Goal: Information Seeking & Learning: Find specific page/section

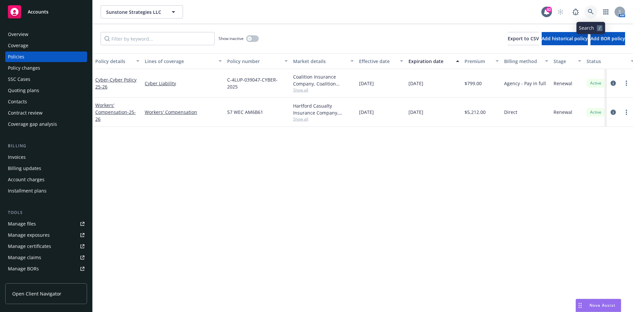
click at [595, 11] on link at bounding box center [590, 11] width 13 height 13
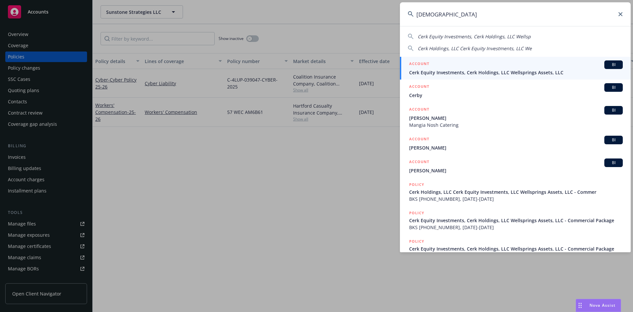
type input "[DEMOGRAPHIC_DATA]"
click at [418, 61] on h5 "ACCOUNT" at bounding box center [419, 64] width 20 height 8
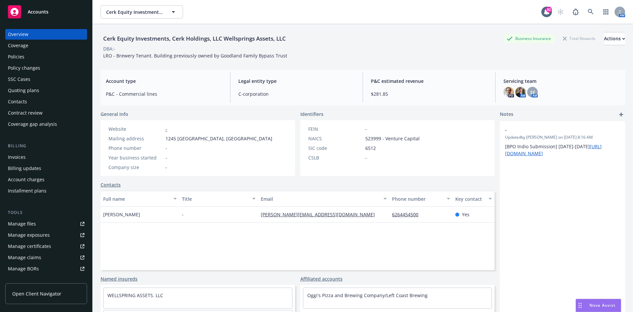
click at [39, 54] on div "Policies" at bounding box center [46, 56] width 76 height 11
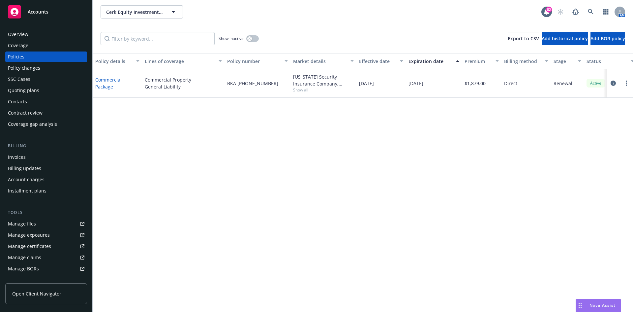
click at [112, 79] on link "Commercial Package" at bounding box center [108, 82] width 26 height 13
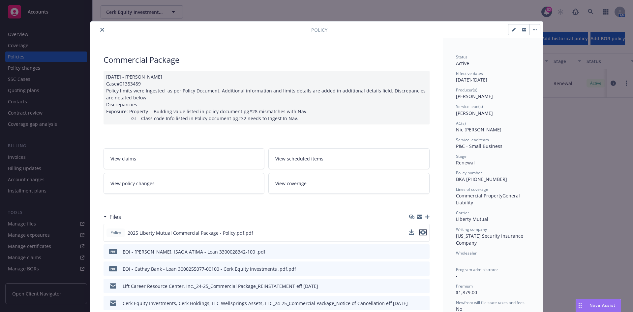
click at [420, 230] on icon "preview file" at bounding box center [423, 232] width 6 height 5
click at [100, 28] on icon "close" at bounding box center [102, 30] width 4 height 4
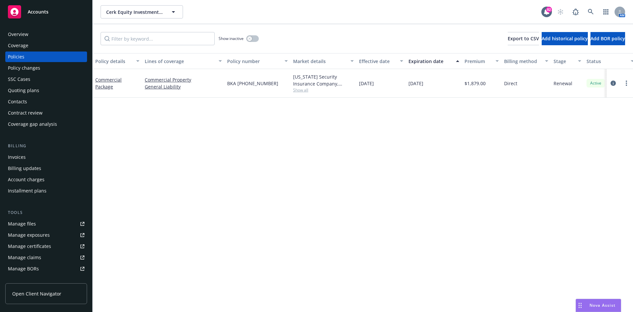
click at [41, 31] on div "Overview" at bounding box center [46, 34] width 76 height 11
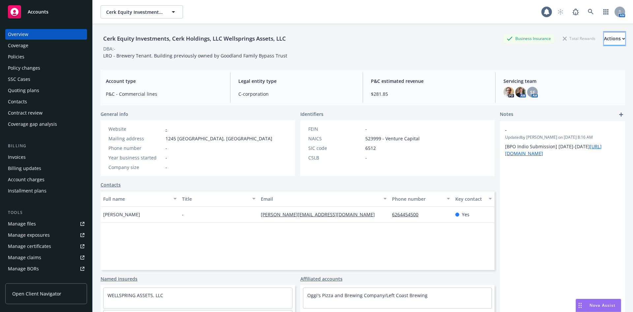
click at [622, 38] on icon "button" at bounding box center [623, 39] width 3 height 2
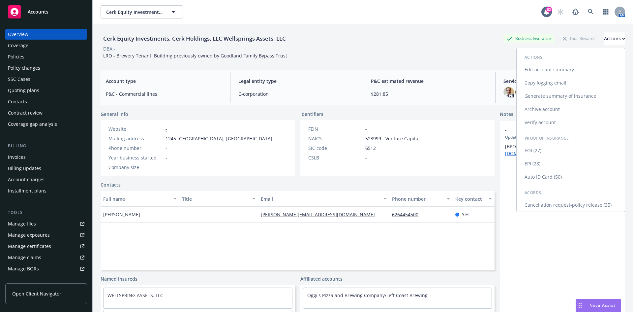
click at [548, 71] on link "Edit account summary" at bounding box center [571, 69] width 108 height 13
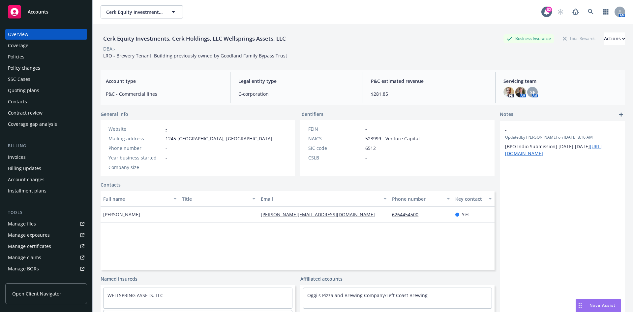
select select "US"
select select "C-corporation"
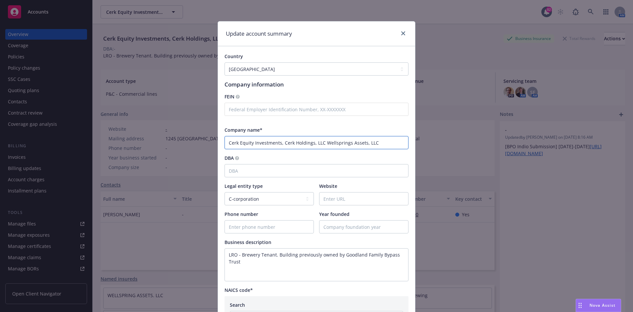
click at [278, 142] on input "Cerk Equity Investments, Cerk Holdings, LLC Wellsprings Assets, LLC" at bounding box center [317, 142] width 184 height 13
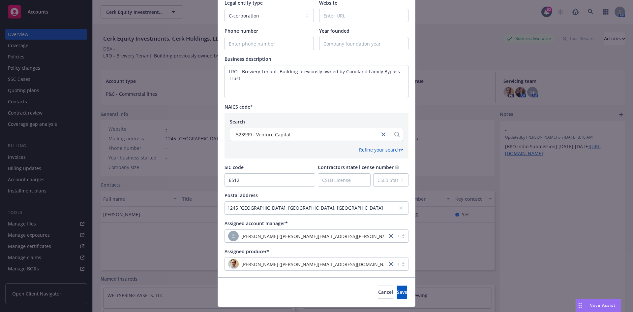
scroll to position [199, 0]
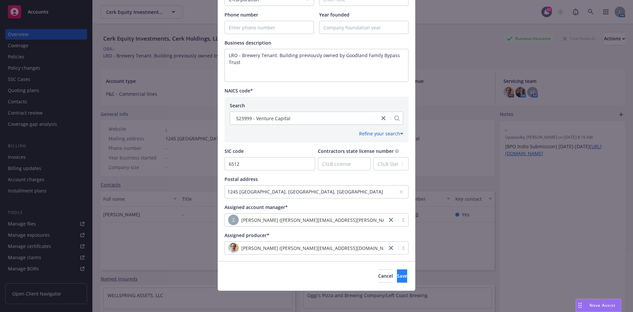
type input "Cerk Equity Investments LLC, Cerk Holdings, LLC Wellsprings Assets, LLC"
click at [397, 274] on span "Save" at bounding box center [402, 275] width 10 height 6
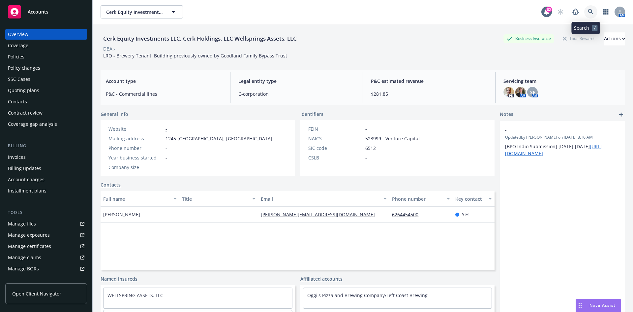
click at [589, 11] on link at bounding box center [590, 11] width 13 height 13
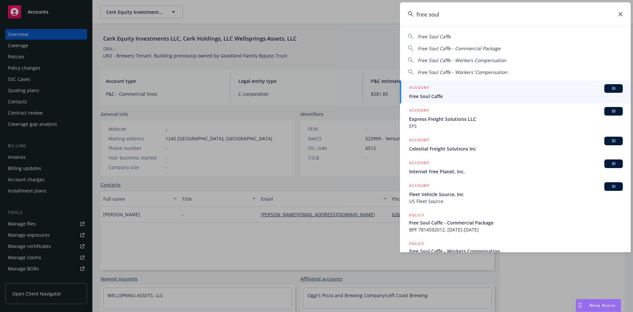
type input "free soul"
click at [427, 87] on h5 "ACCOUNT" at bounding box center [419, 88] width 20 height 8
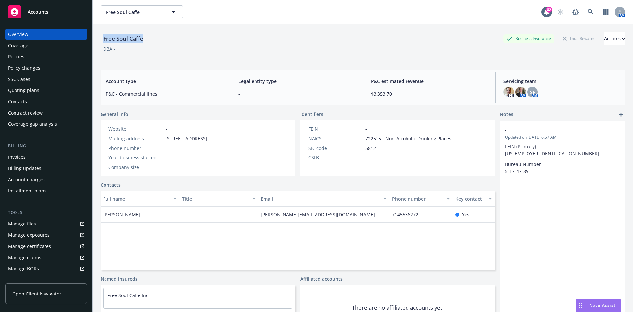
drag, startPoint x: 162, startPoint y: 39, endPoint x: 111, endPoint y: 44, distance: 51.0
click at [99, 43] on div "Free Soul Caffe Business Insurance Total Rewards Actions DBA: - Account type P&…" at bounding box center [363, 180] width 540 height 312
copy div "Free Soul Caffe"
click at [22, 55] on div "Policies" at bounding box center [16, 56] width 16 height 11
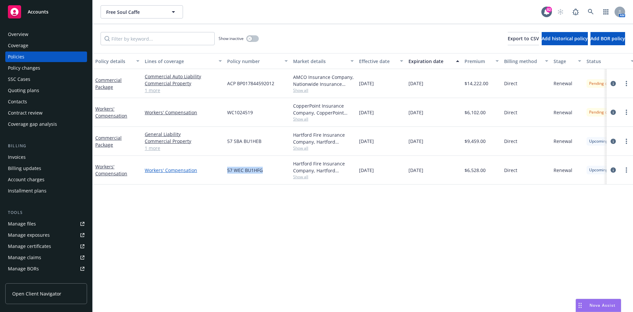
drag, startPoint x: 271, startPoint y: 170, endPoint x: 214, endPoint y: 168, distance: 57.1
click at [213, 168] on div "Workers' Compensation Workers' Compensation 57 WEC BU1HFG Hartford Fire Insuran…" at bounding box center [411, 170] width 636 height 29
copy div "57 WEC BU1HFG"
click at [589, 10] on icon at bounding box center [591, 12] width 6 height 6
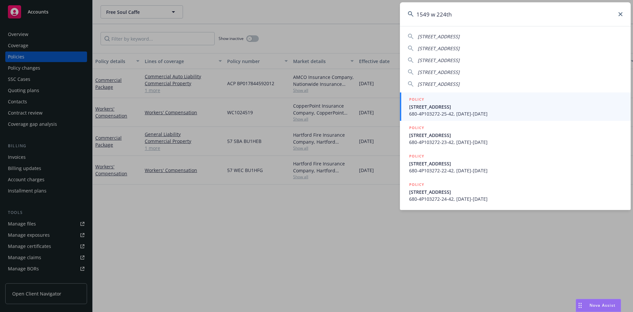
type input "1549 w 224th"
click at [410, 98] on div at bounding box center [411, 106] width 8 height 17
click at [418, 97] on h5 "POLICY" at bounding box center [416, 99] width 15 height 7
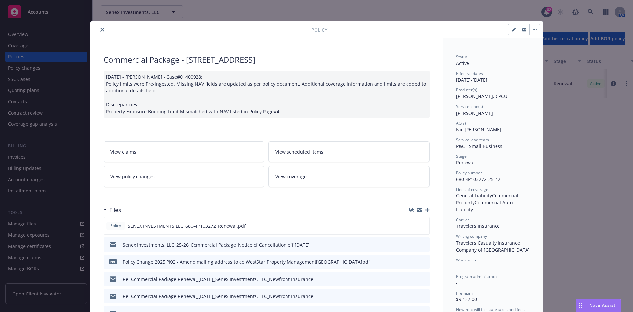
click at [100, 28] on icon "close" at bounding box center [102, 30] width 4 height 4
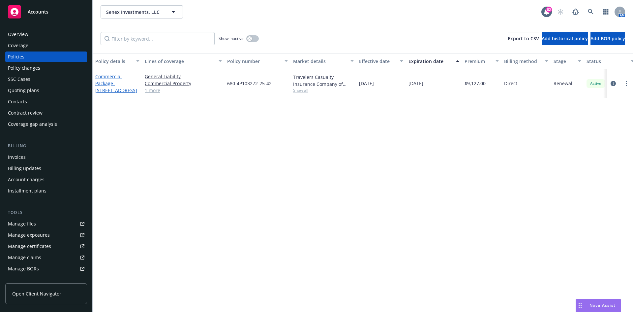
click at [109, 75] on link "Commercial Package - [STREET_ADDRESS]" at bounding box center [116, 83] width 42 height 20
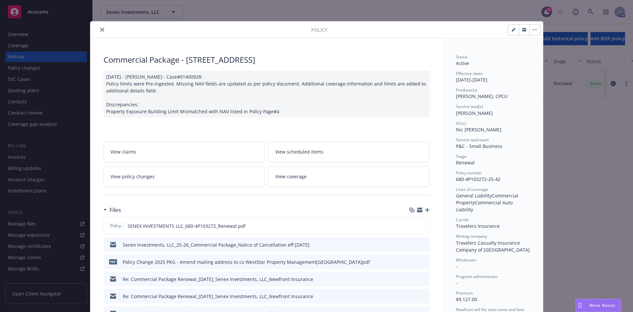
scroll to position [20, 0]
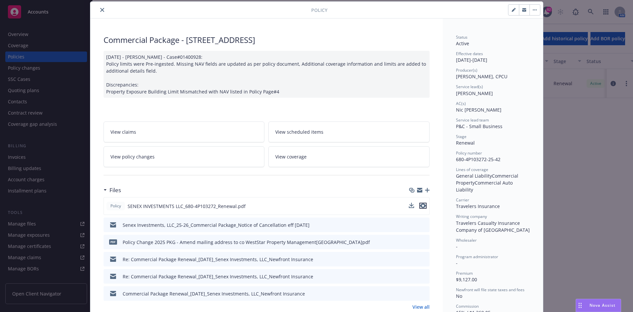
click at [422, 206] on icon "preview file" at bounding box center [423, 205] width 6 height 5
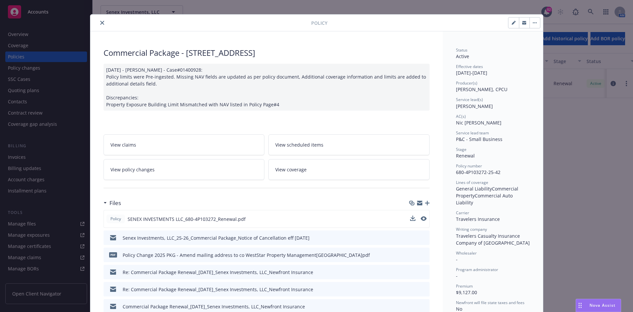
scroll to position [0, 0]
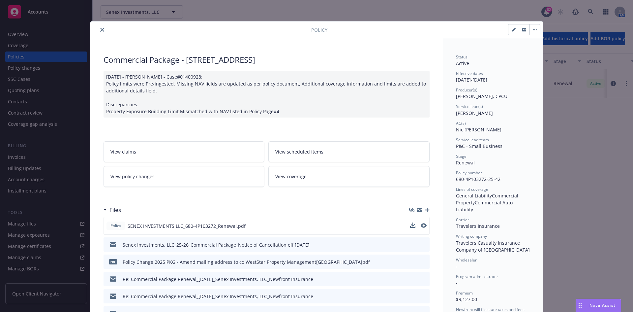
click at [100, 30] on icon "close" at bounding box center [102, 30] width 4 height 4
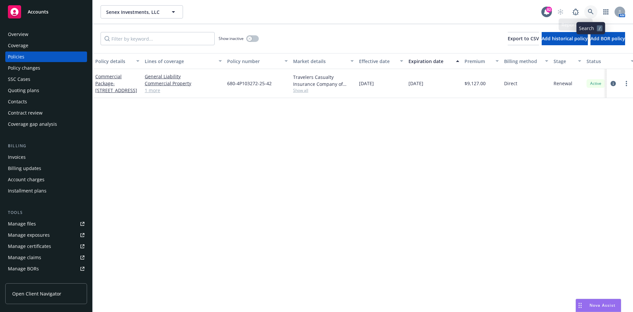
click at [591, 11] on icon at bounding box center [591, 12] width 6 height 6
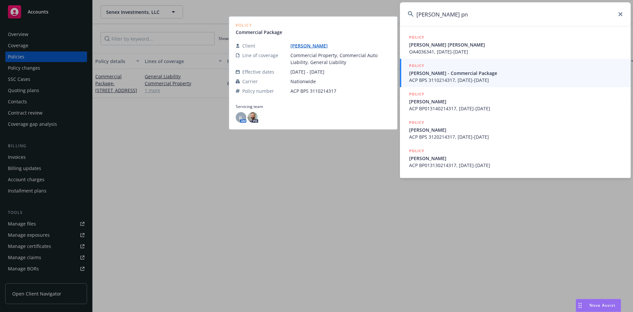
type input "[PERSON_NAME] pn"
click at [418, 64] on h5 "POLICY" at bounding box center [416, 65] width 15 height 7
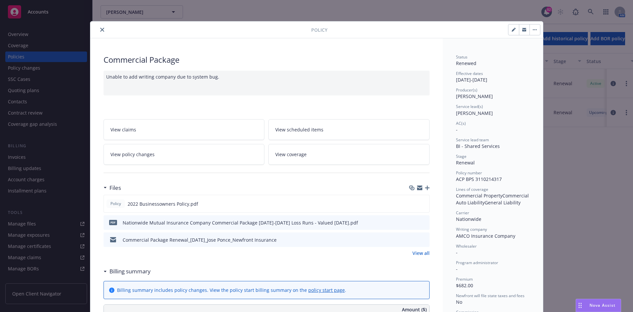
click at [100, 27] on button "close" at bounding box center [102, 30] width 8 height 8
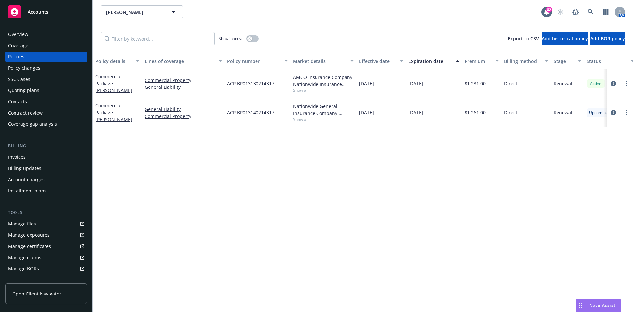
click at [51, 31] on div "Overview" at bounding box center [46, 34] width 76 height 11
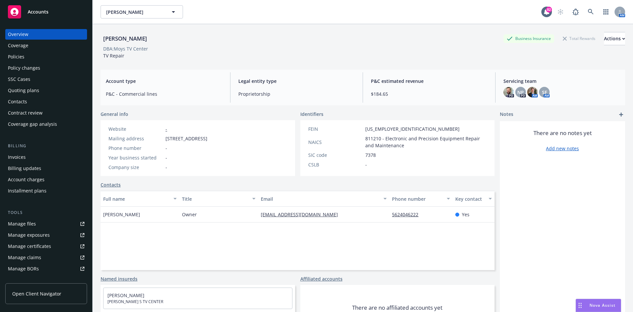
click at [35, 60] on div "Policies" at bounding box center [46, 56] width 76 height 11
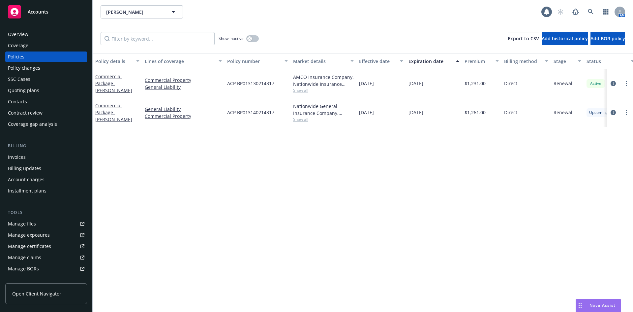
click at [32, 32] on div "Overview" at bounding box center [46, 34] width 76 height 11
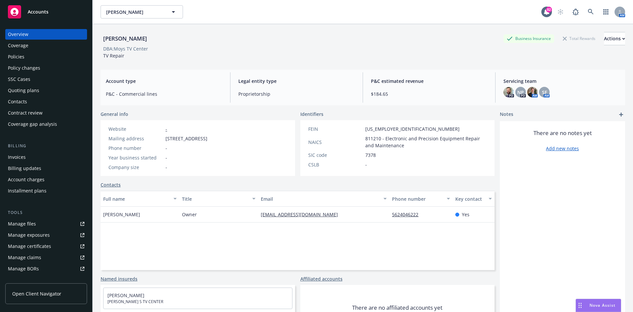
click at [37, 53] on div "Policies" at bounding box center [46, 56] width 76 height 11
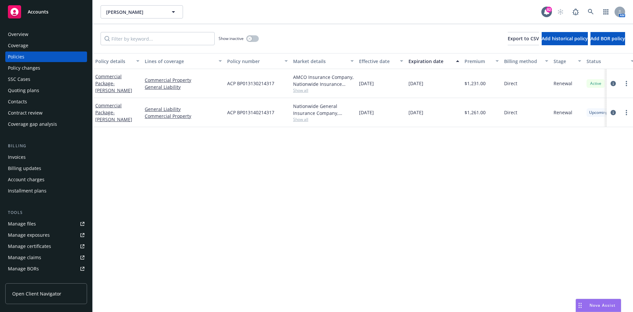
click at [29, 33] on div "Overview" at bounding box center [46, 34] width 76 height 11
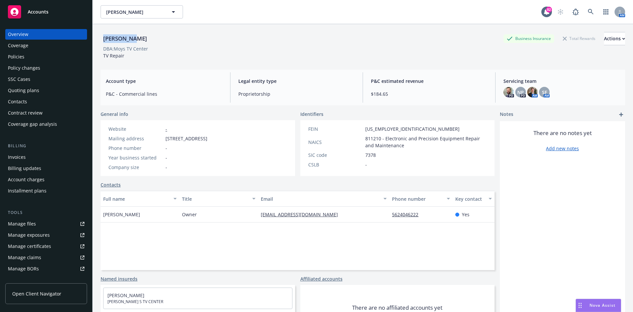
drag, startPoint x: 137, startPoint y: 38, endPoint x: 103, endPoint y: 37, distance: 34.6
click at [103, 37] on div "[PERSON_NAME] Business Insurance Total Rewards Actions" at bounding box center [363, 38] width 525 height 13
copy div "[PERSON_NAME]"
click at [14, 59] on div "Policies" at bounding box center [16, 56] width 16 height 11
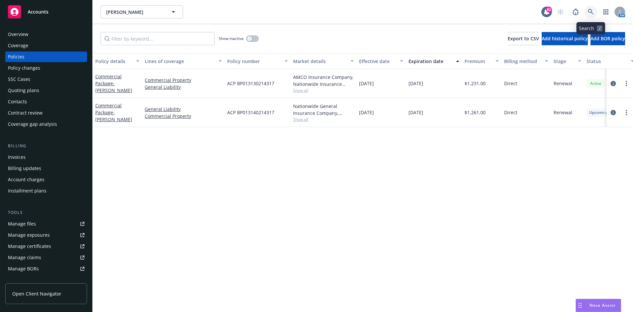
click at [586, 15] on link at bounding box center [590, 11] width 13 height 13
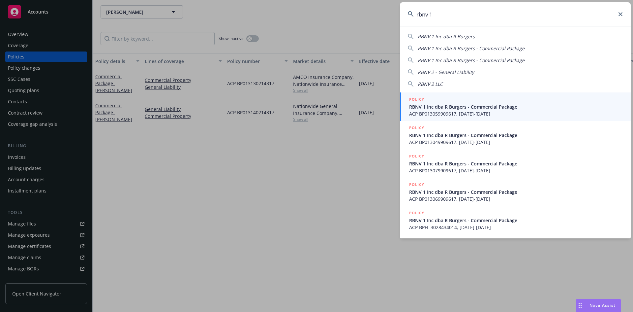
type input "rbnv 1"
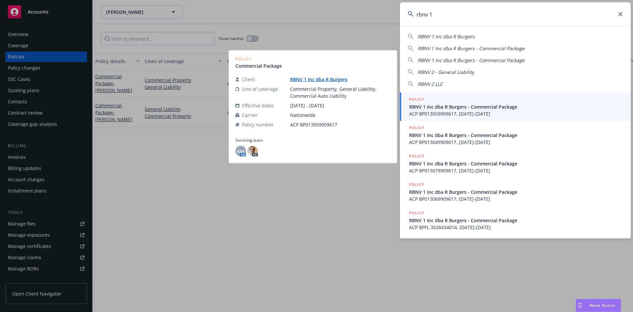
click at [419, 97] on h5 "POLICY" at bounding box center [416, 99] width 15 height 7
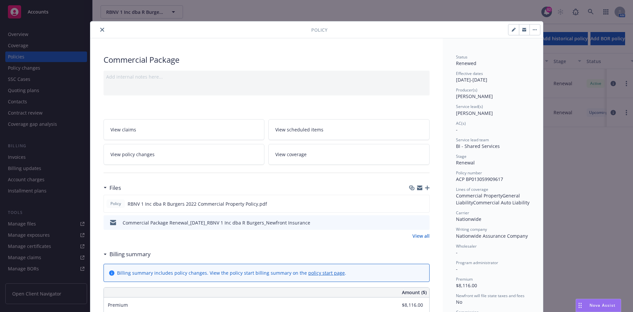
click at [100, 29] on icon "close" at bounding box center [102, 30] width 4 height 4
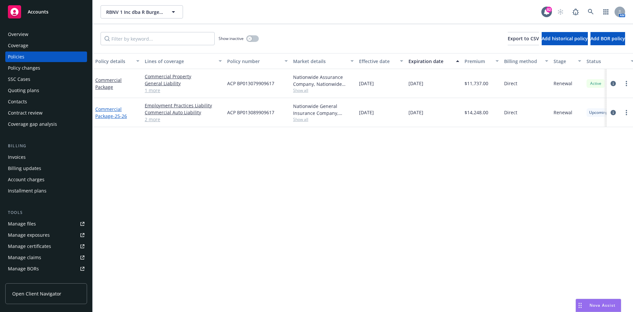
click at [108, 109] on link "Commercial Package - 25-26" at bounding box center [111, 112] width 32 height 13
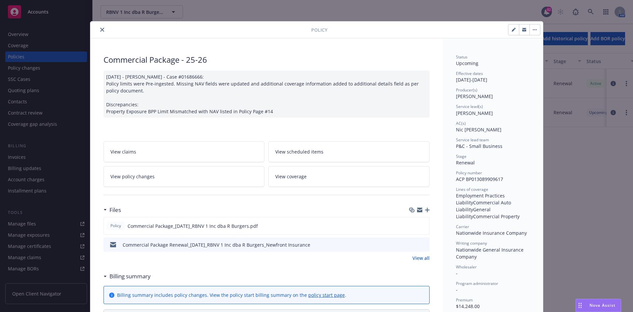
click at [100, 28] on icon "close" at bounding box center [102, 30] width 4 height 4
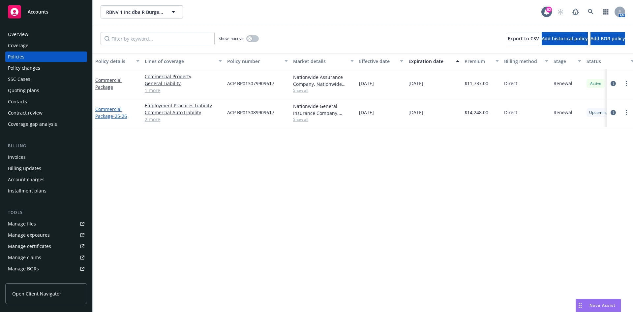
click at [113, 110] on link "Commercial Package - 25-26" at bounding box center [111, 112] width 32 height 13
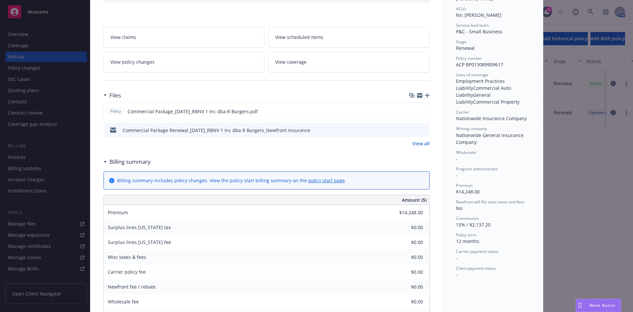
scroll to position [119, 0]
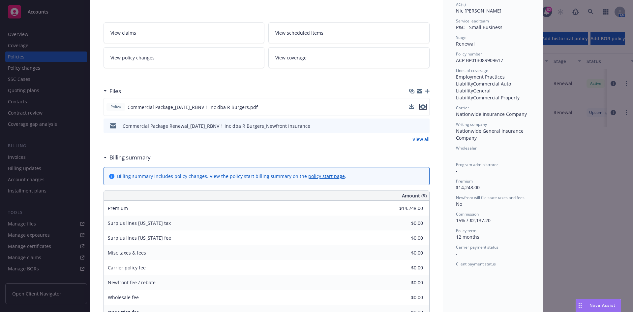
click at [424, 105] on button "preview file" at bounding box center [422, 107] width 7 height 6
